Goal: Complete application form

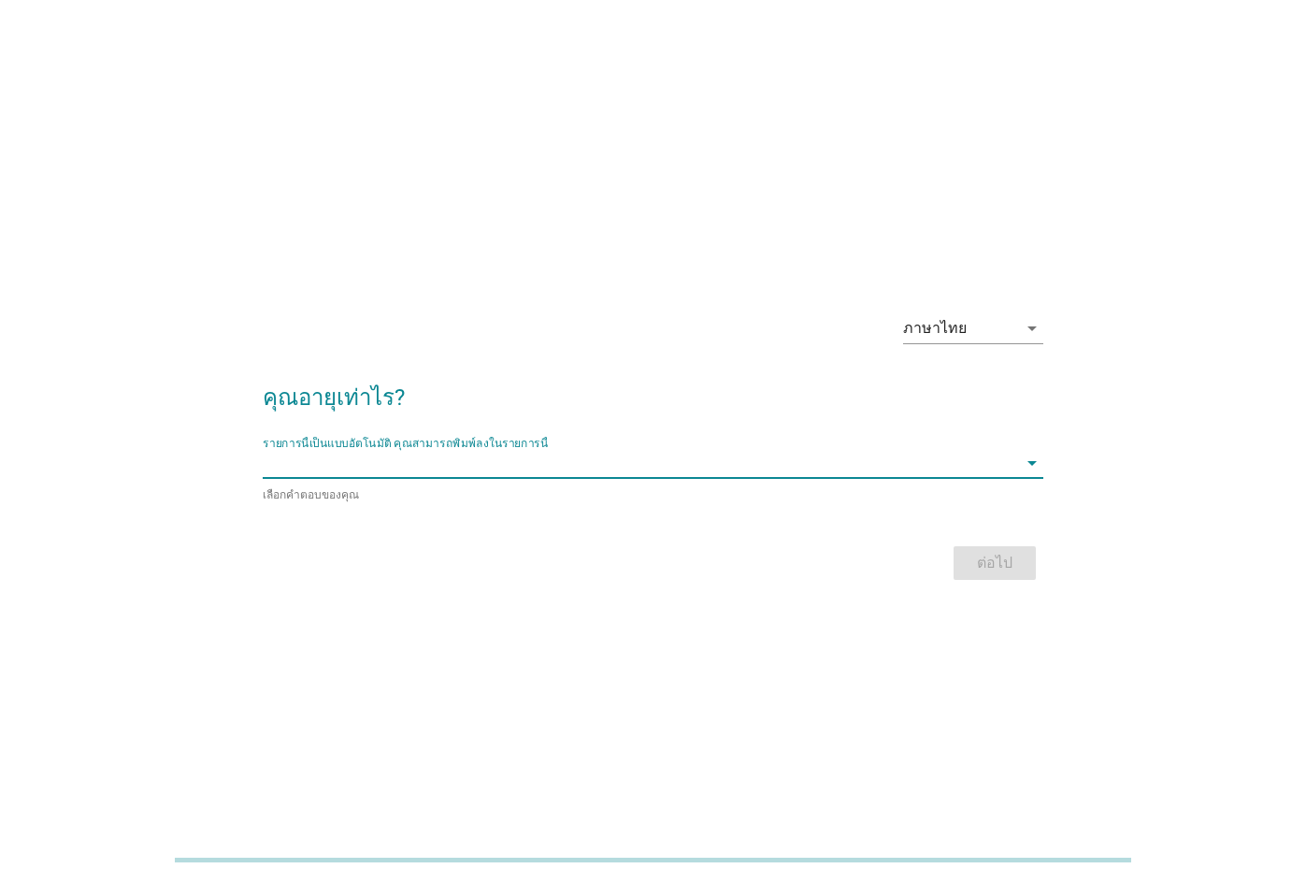
click at [317, 456] on input "รายการนี้เป็นแบบอัตโนมัติ คุณสามารถพิมพ์ลงในรายการนี้" at bounding box center [640, 463] width 755 height 30
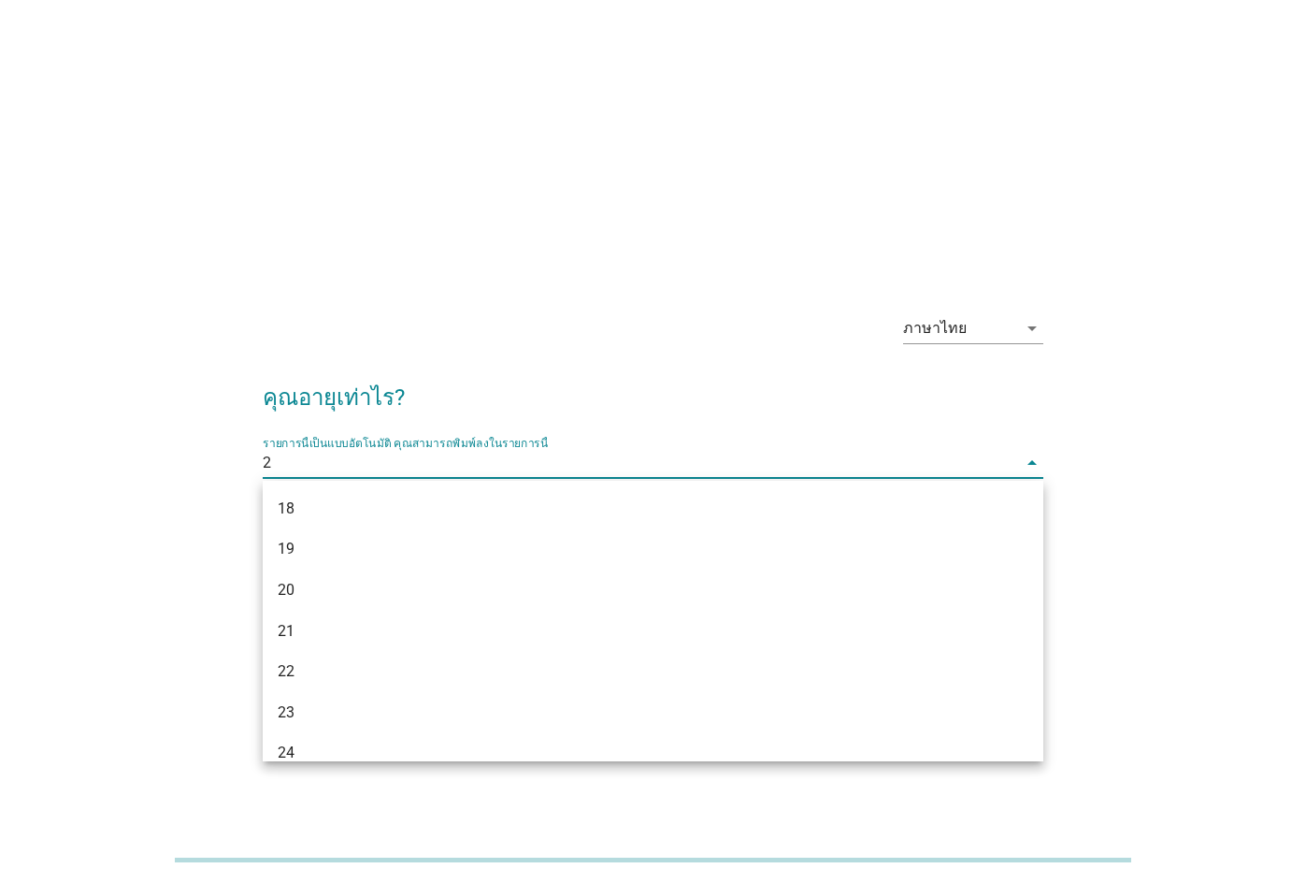
type input "26"
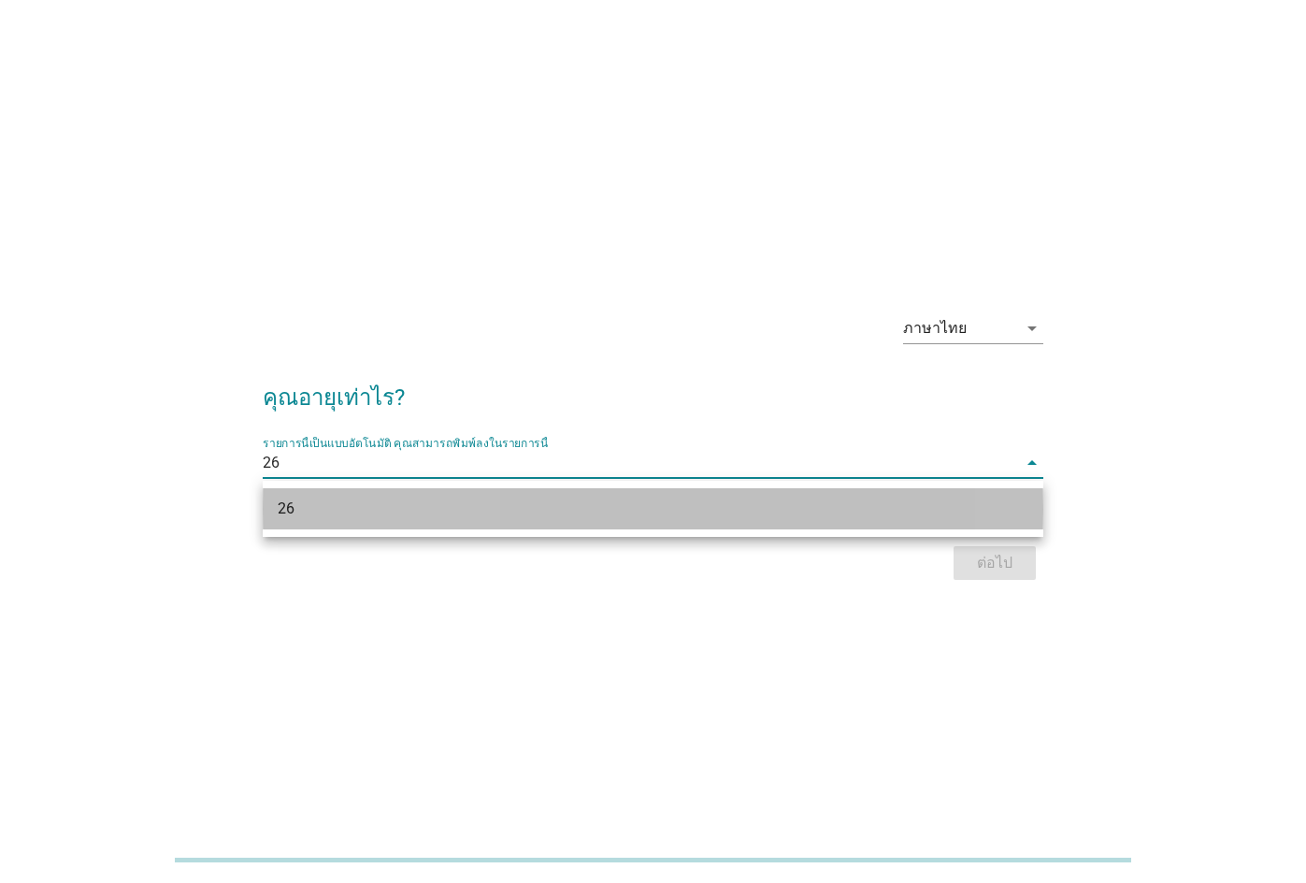
click at [733, 512] on div "26" at bounding box center [622, 508] width 688 height 22
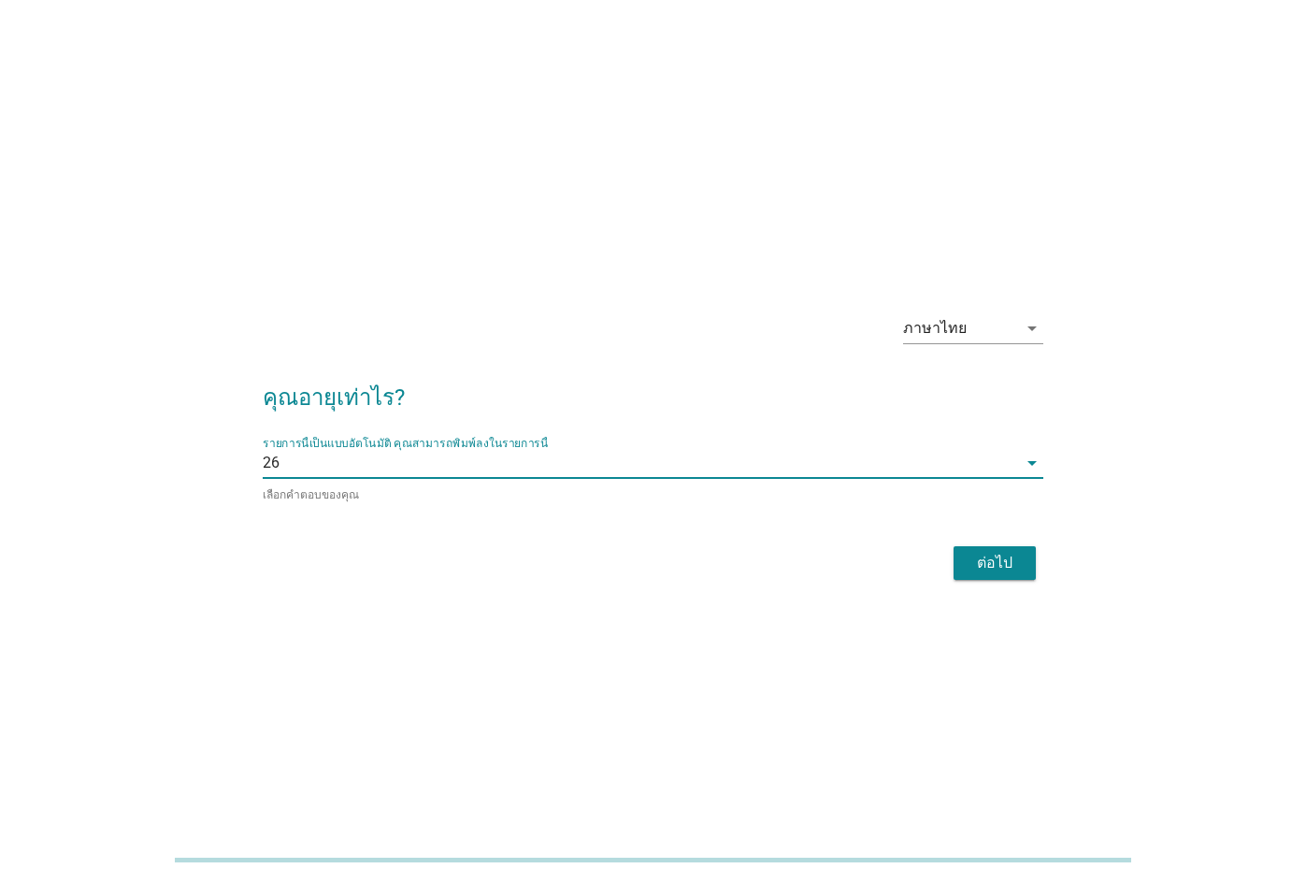
click at [1001, 553] on div "ต่อไป" at bounding box center [995, 563] width 52 height 22
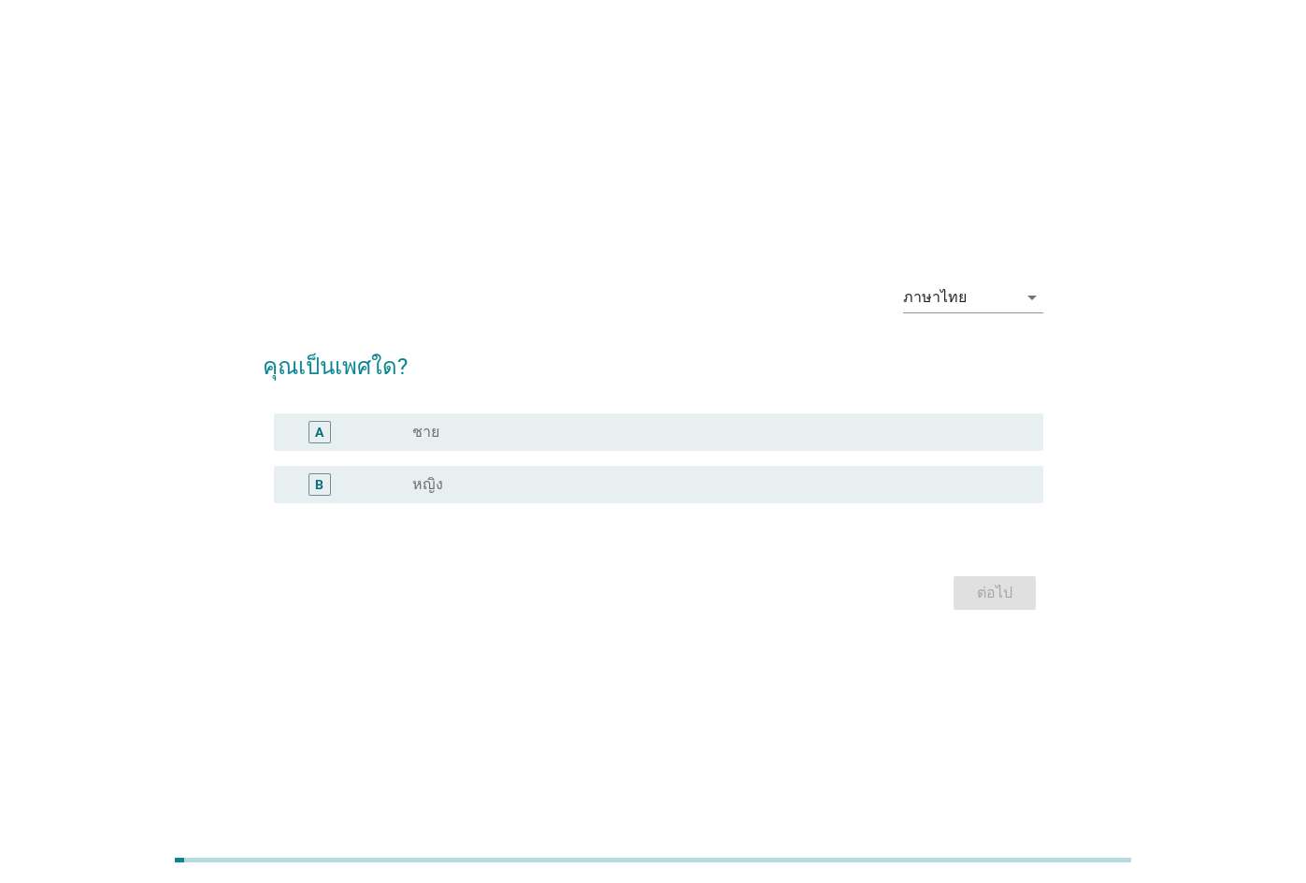
click at [416, 484] on label "หญิง" at bounding box center [427, 484] width 31 height 19
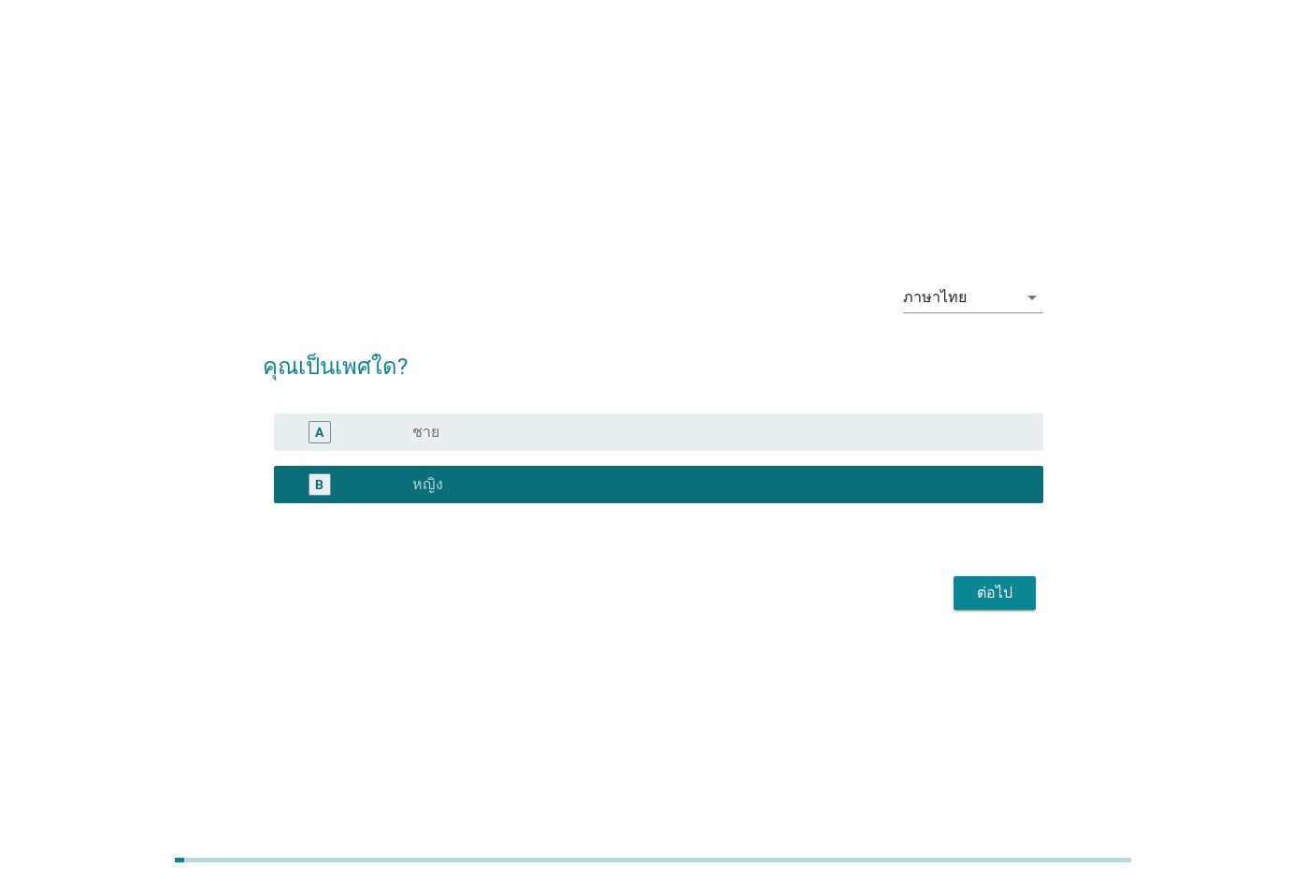
click at [997, 584] on div "ต่อไป" at bounding box center [995, 593] width 52 height 22
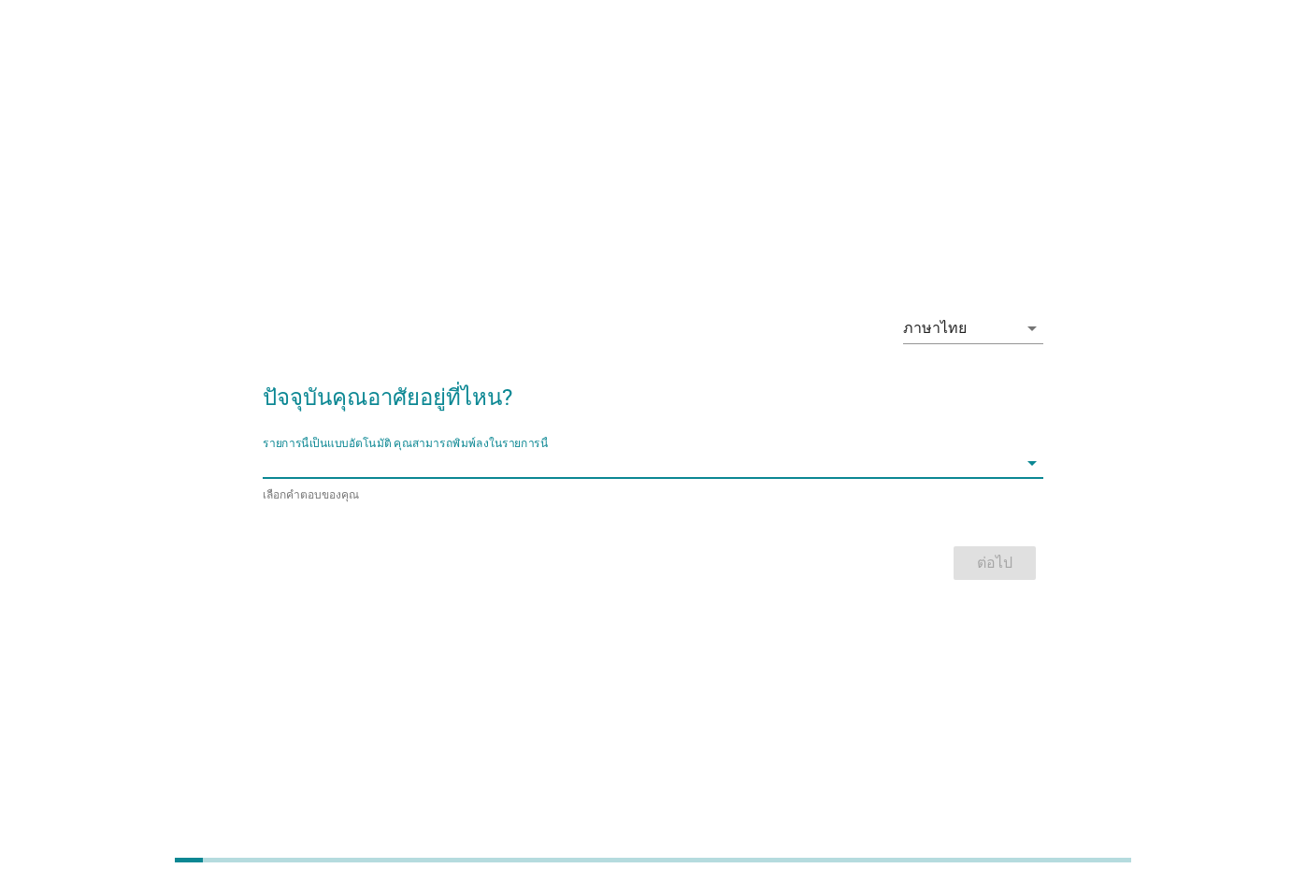
click at [464, 472] on input "รายการนี้เป็นแบบอัตโนมัติ คุณสามารถพิมพ์ลงในรายการนี้" at bounding box center [640, 463] width 755 height 30
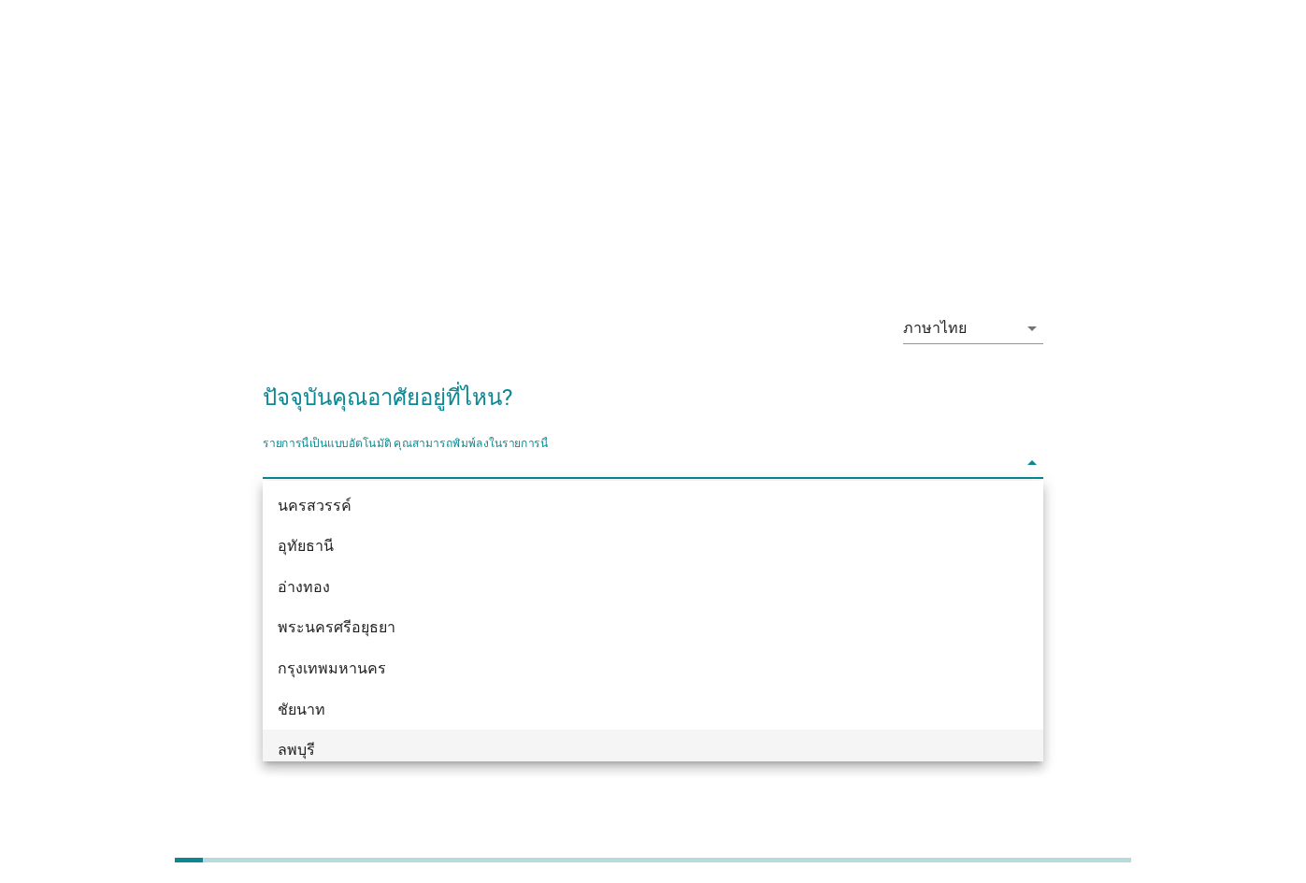
scroll to position [1439, 0]
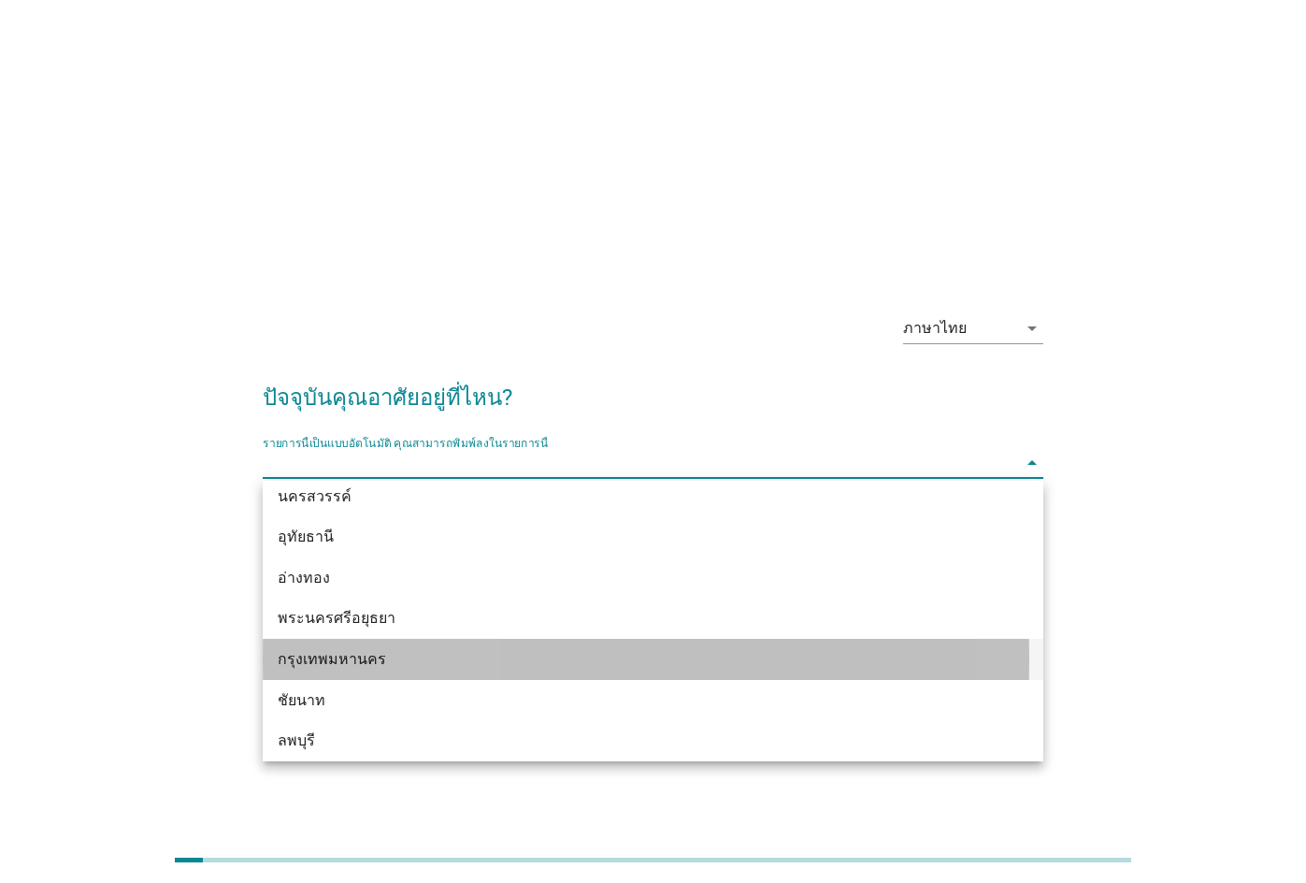
click at [362, 656] on div "กรุงเทพมหานคร" at bounding box center [622, 659] width 688 height 22
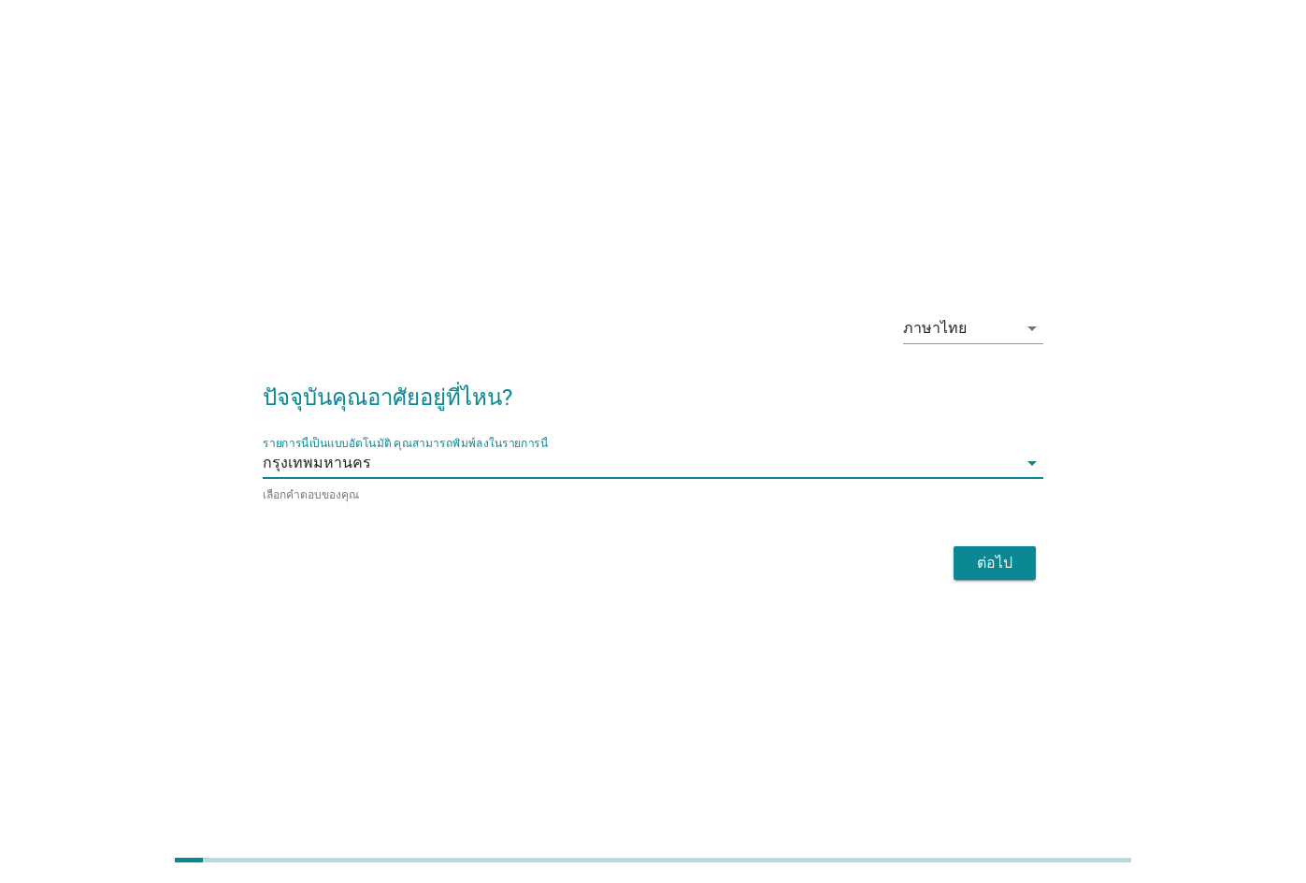
click at [998, 561] on div "ต่อไป" at bounding box center [995, 563] width 52 height 22
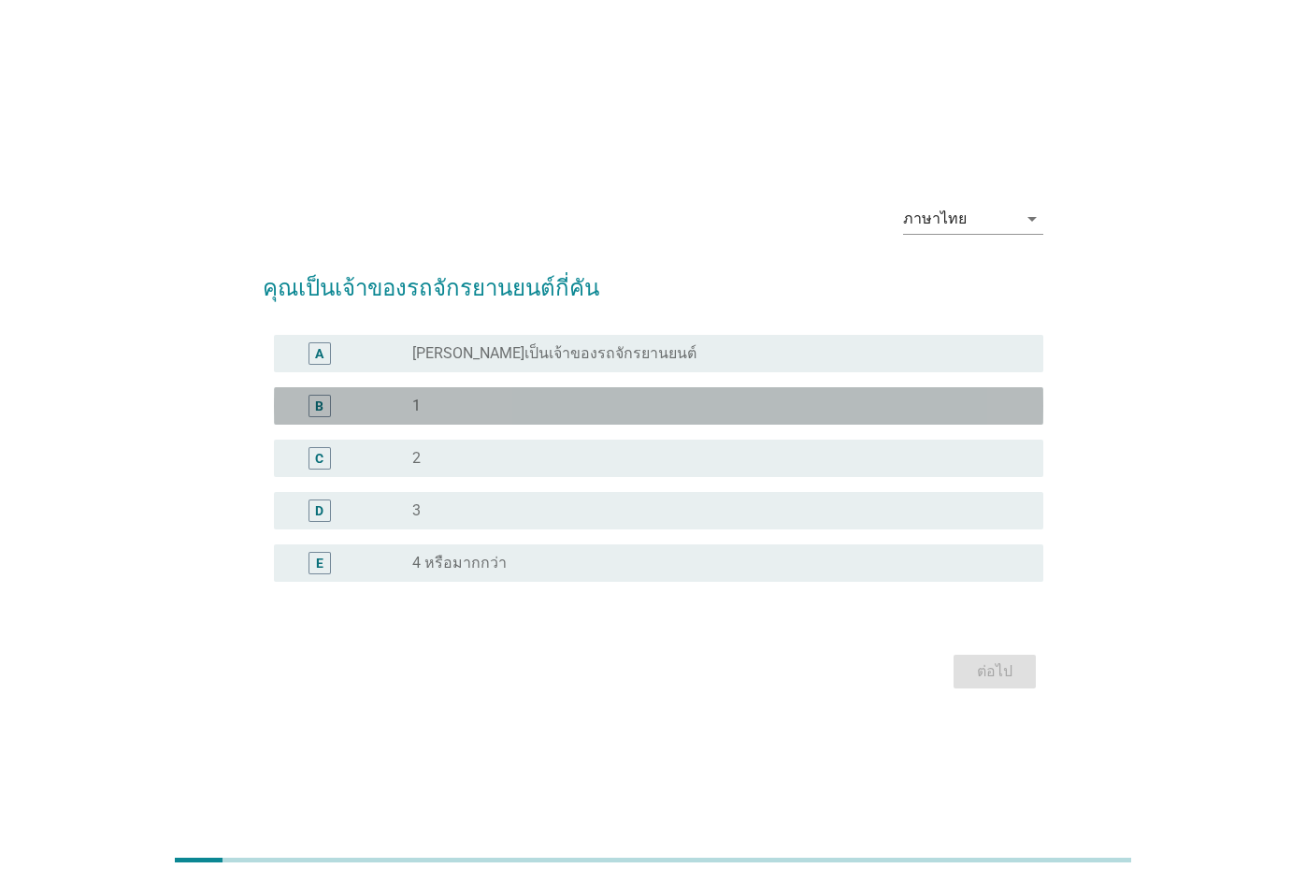
click at [471, 410] on div "radio_button_unchecked 1" at bounding box center [712, 405] width 601 height 19
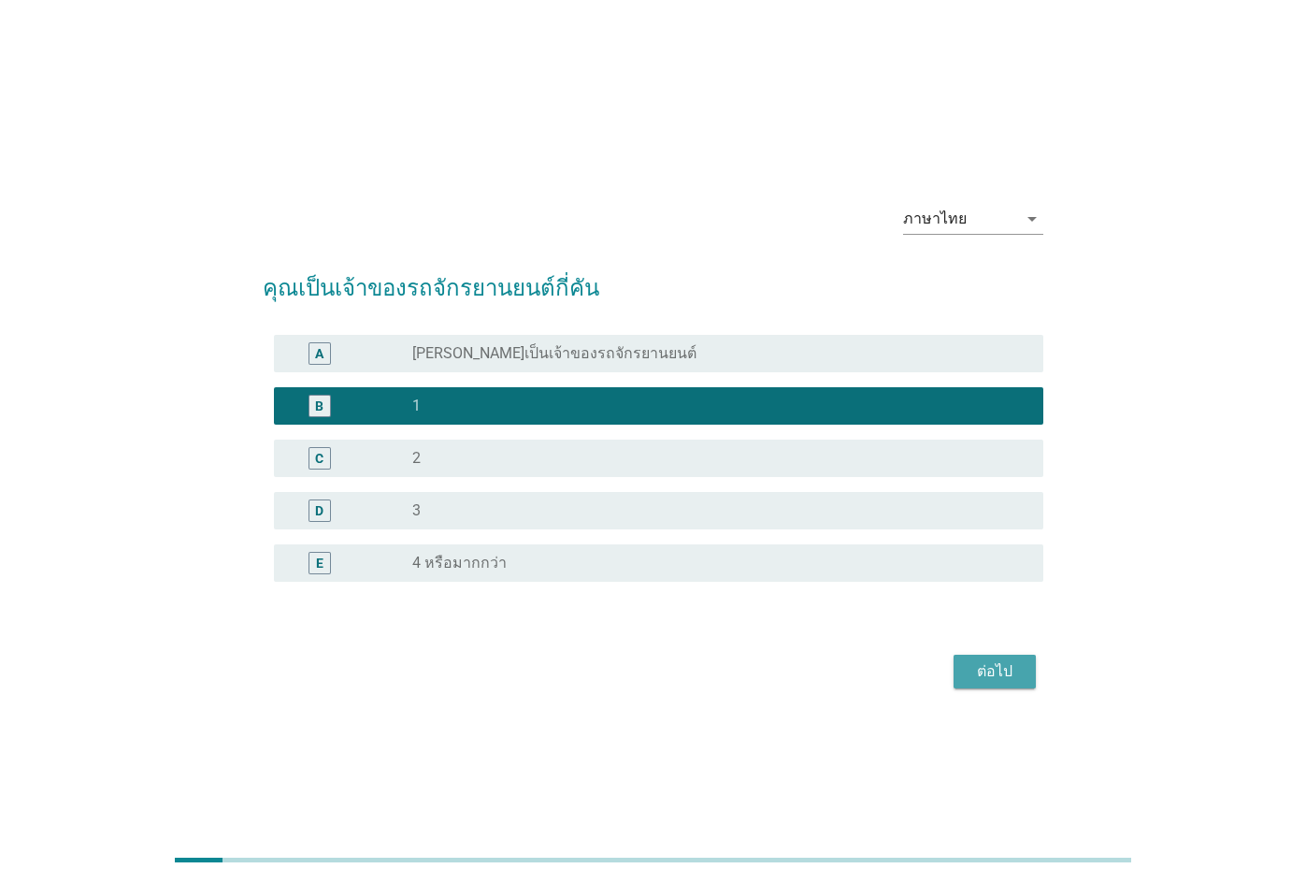
click at [1016, 676] on div "ต่อไป" at bounding box center [995, 671] width 52 height 22
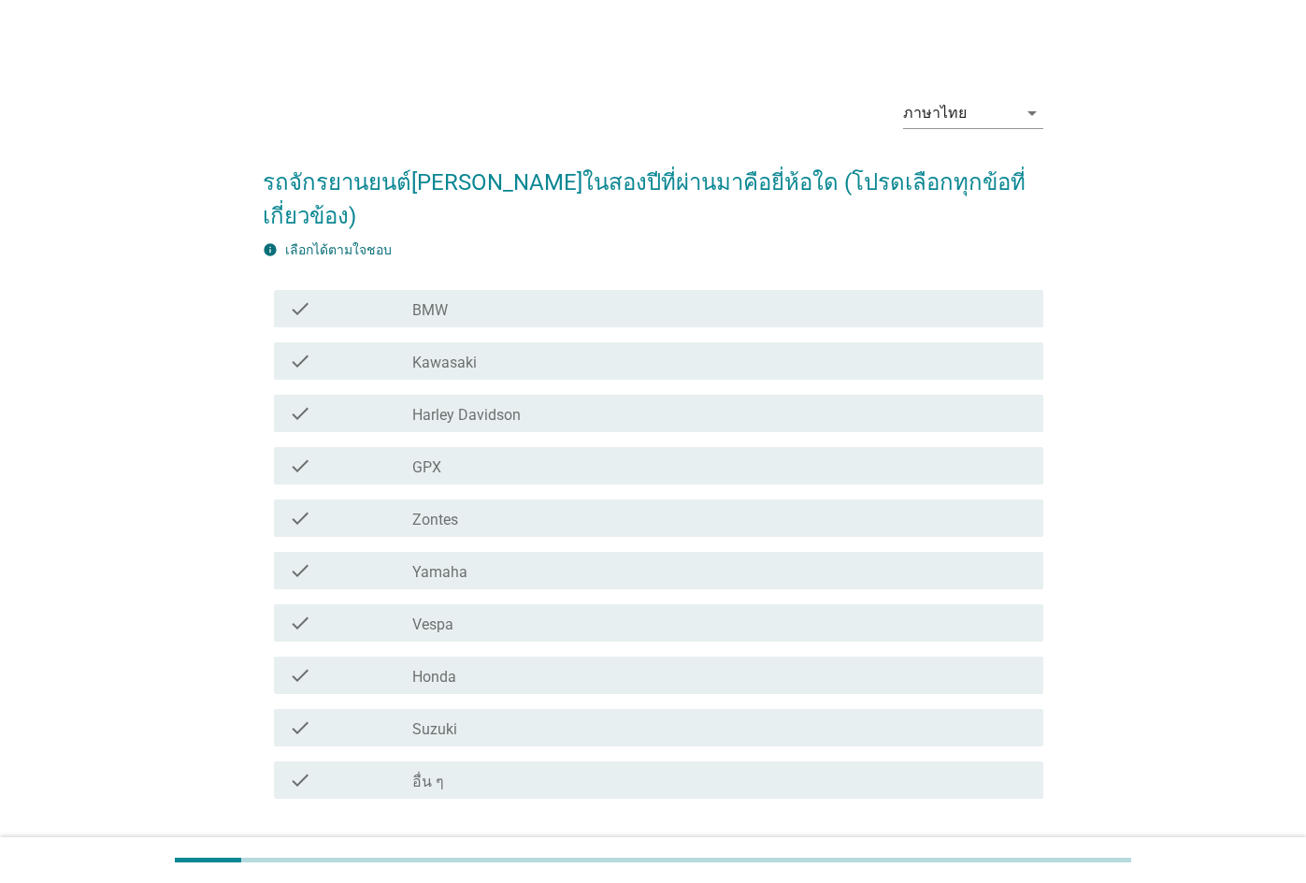
click at [586, 664] on div "check_box_outline_blank Honda" at bounding box center [720, 675] width 616 height 22
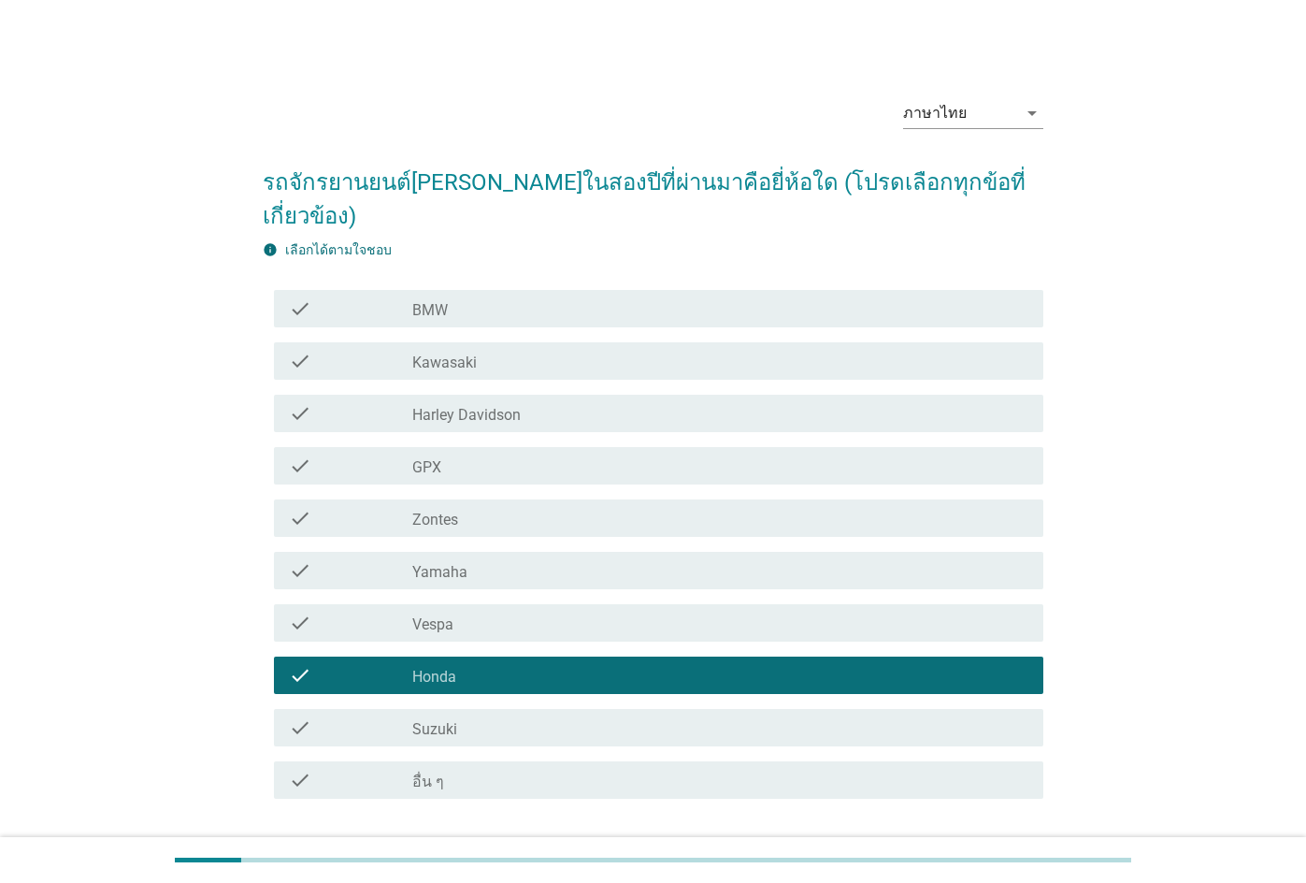
click at [1015, 855] on div "ต่อไป" at bounding box center [995, 866] width 52 height 22
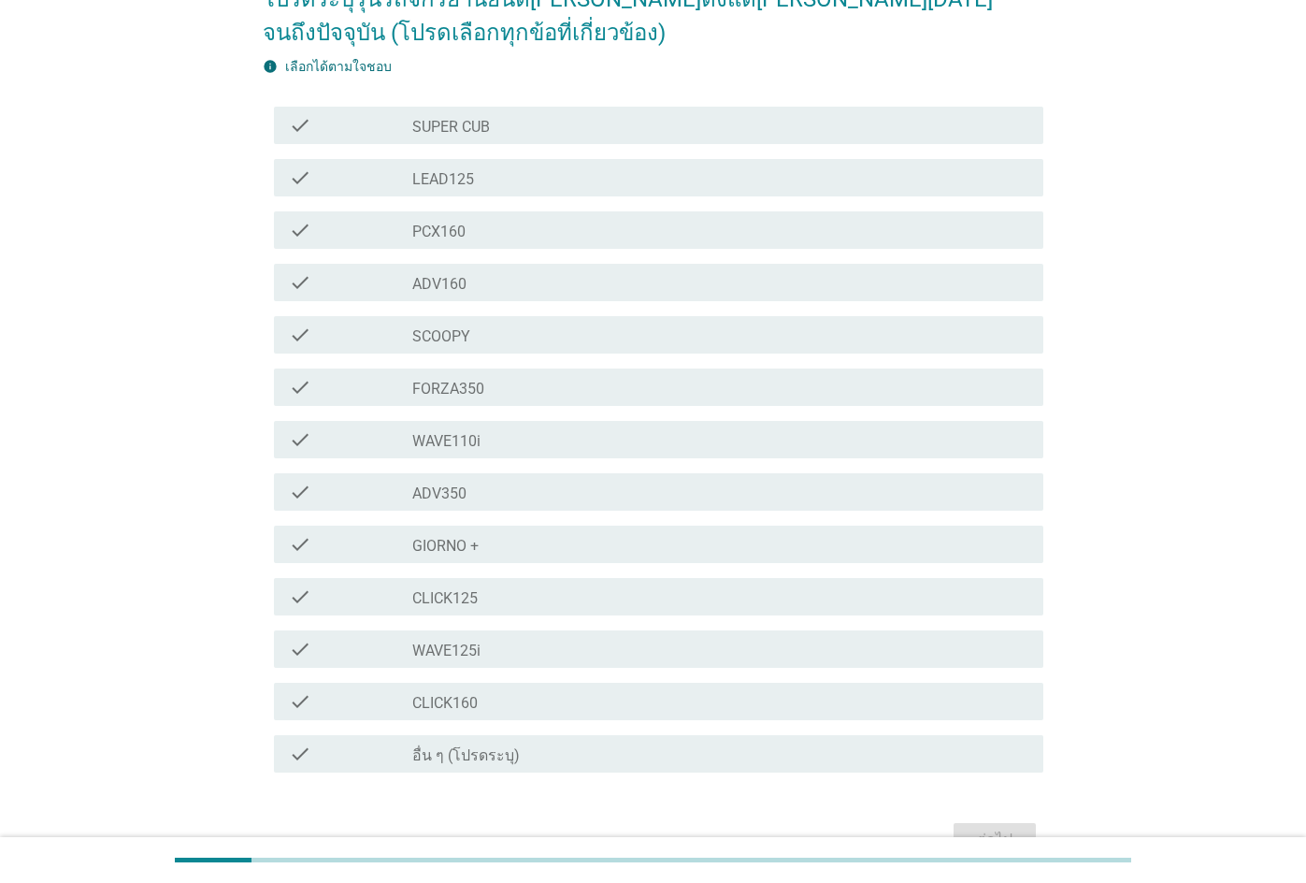
scroll to position [173, 0]
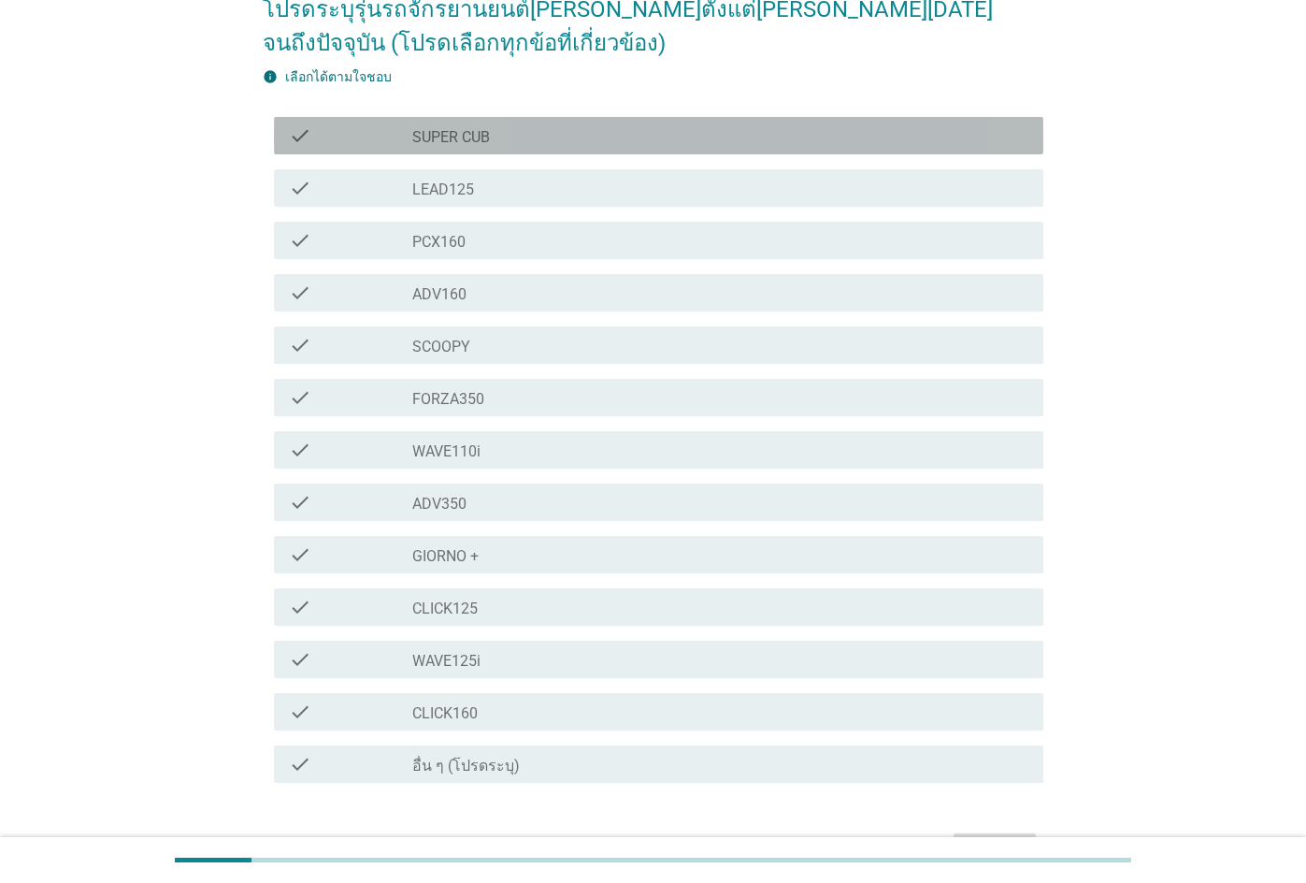
click at [645, 132] on div "check_box_outline_blank SUPER CUB" at bounding box center [720, 135] width 616 height 22
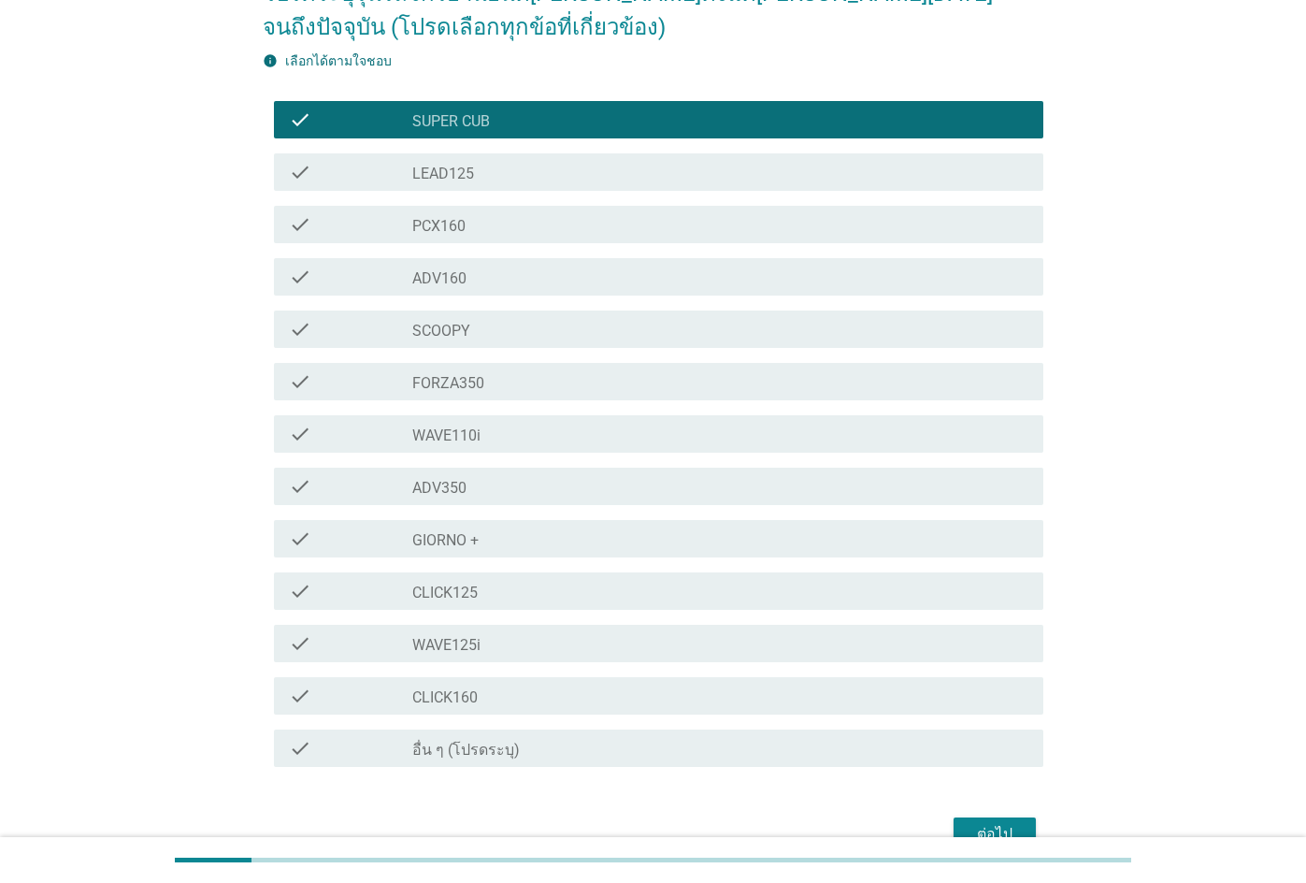
scroll to position [291, 0]
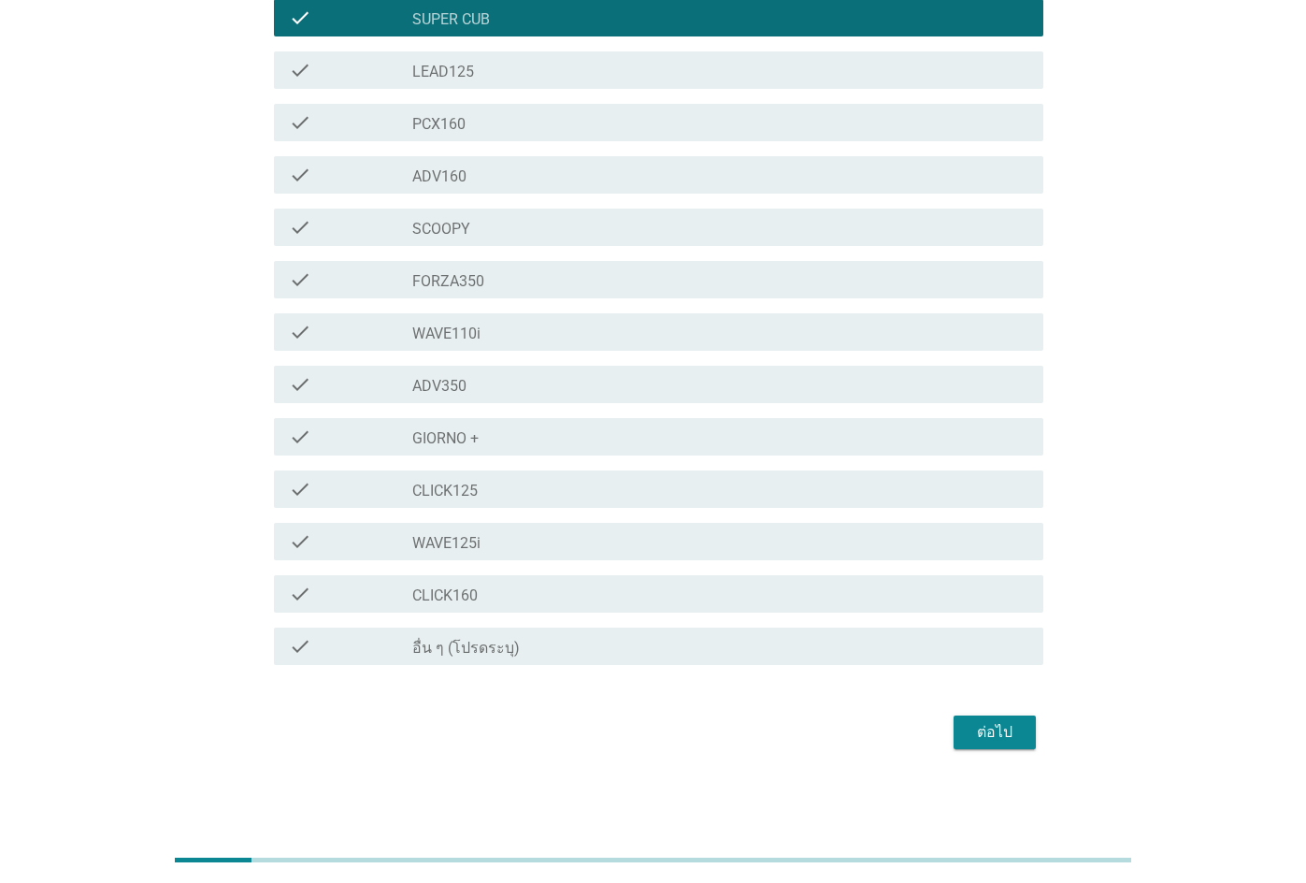
click at [995, 725] on div "ต่อไป" at bounding box center [995, 732] width 52 height 22
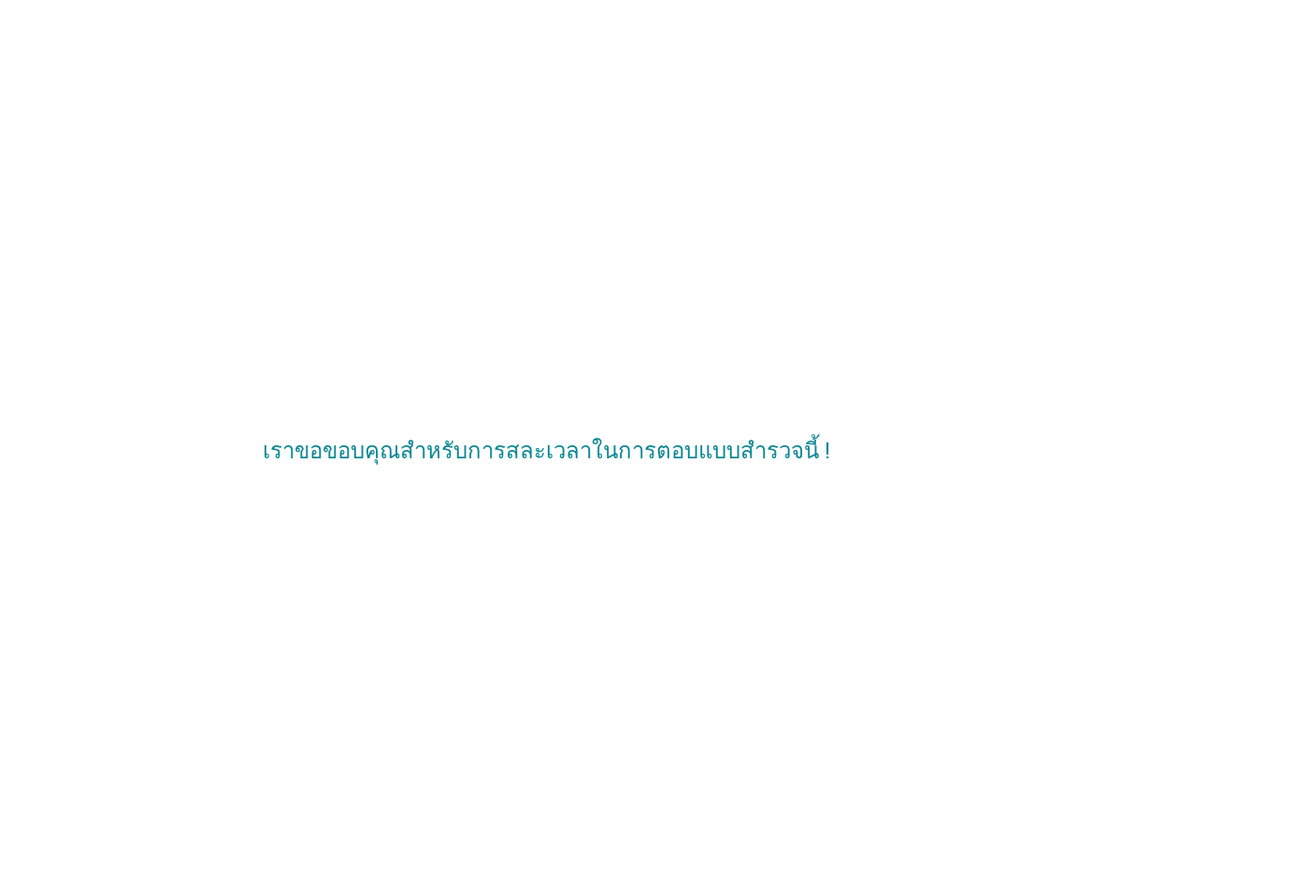
scroll to position [0, 0]
